Goal: Information Seeking & Learning: Learn about a topic

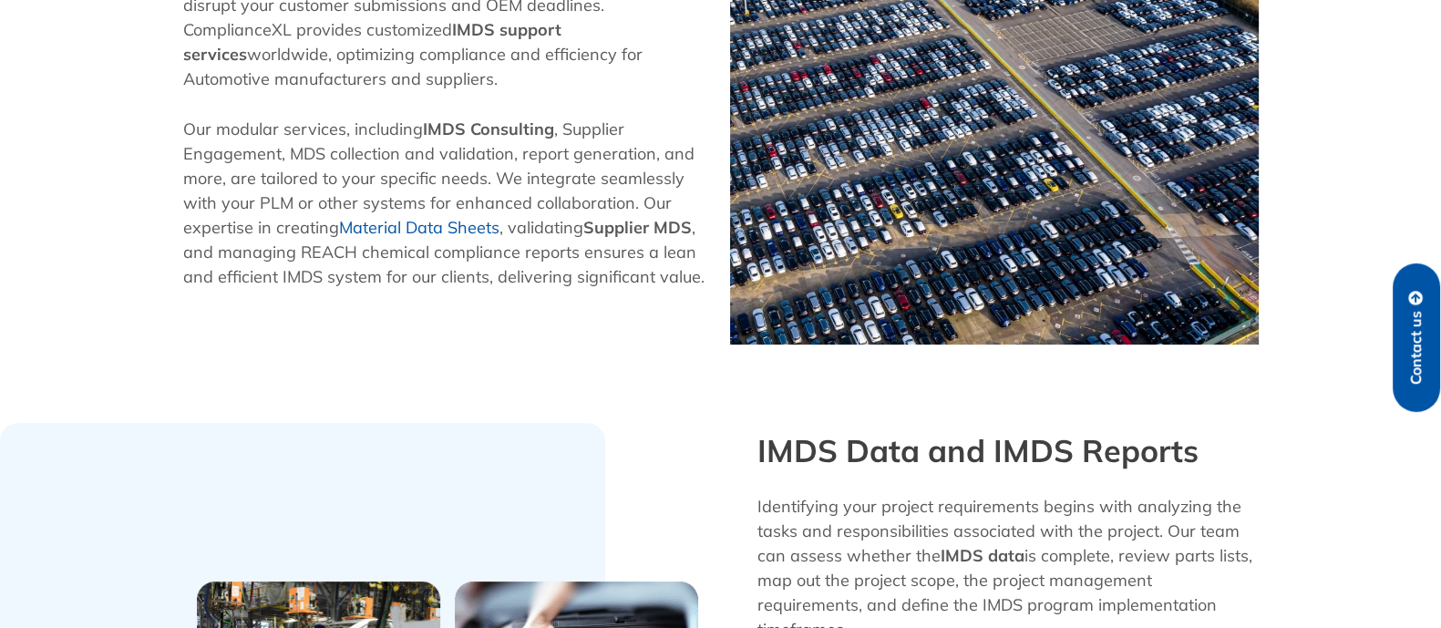
scroll to position [128, 0]
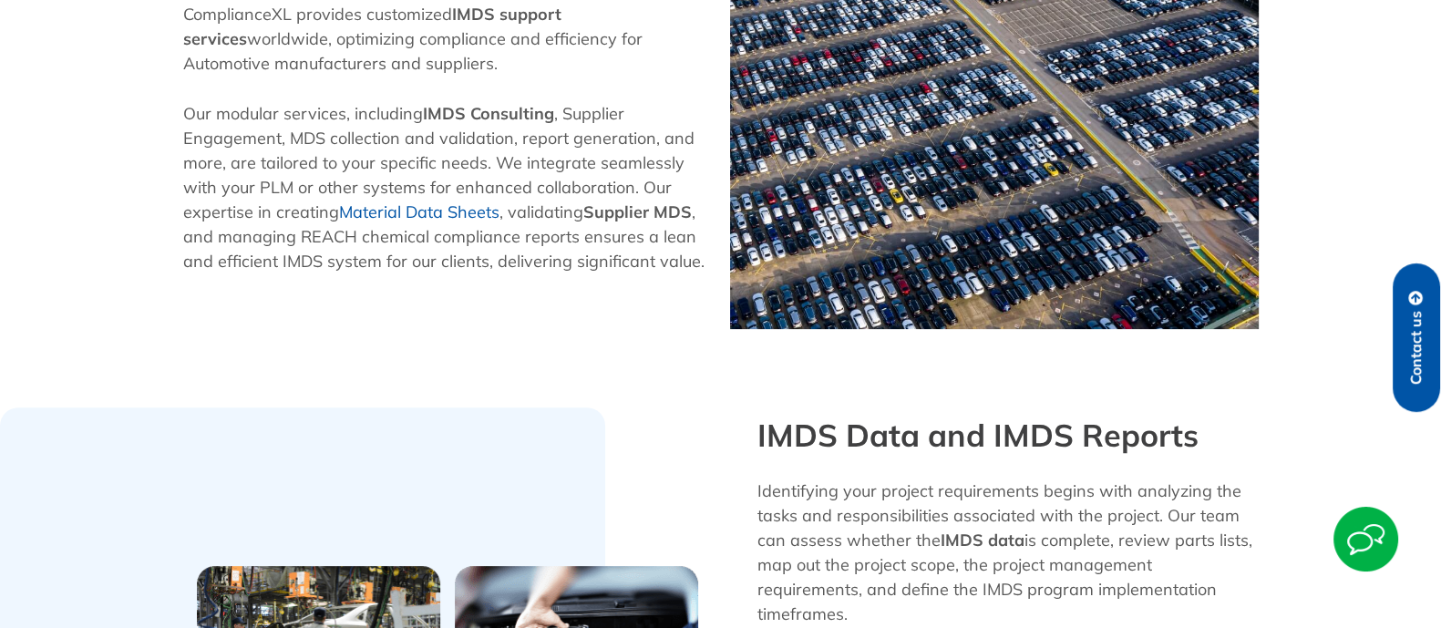
scroll to position [900, 0]
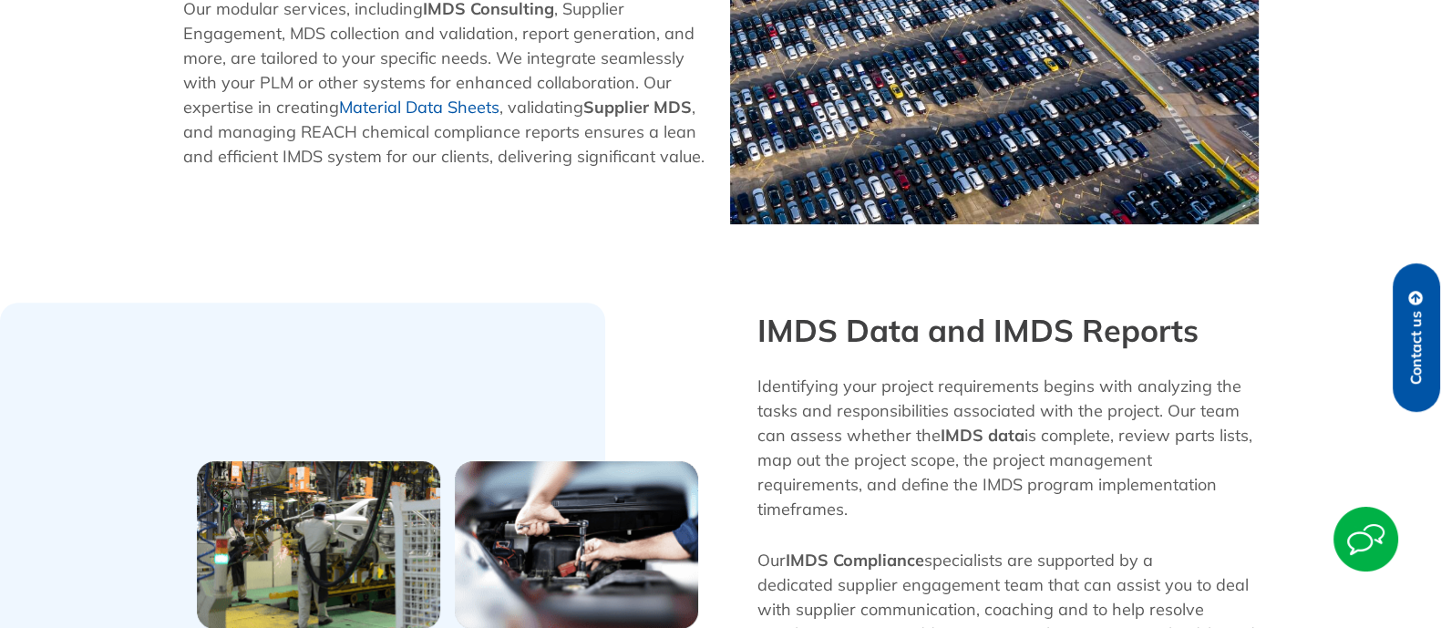
scroll to position [365, 0]
